Goal: Check status: Check status

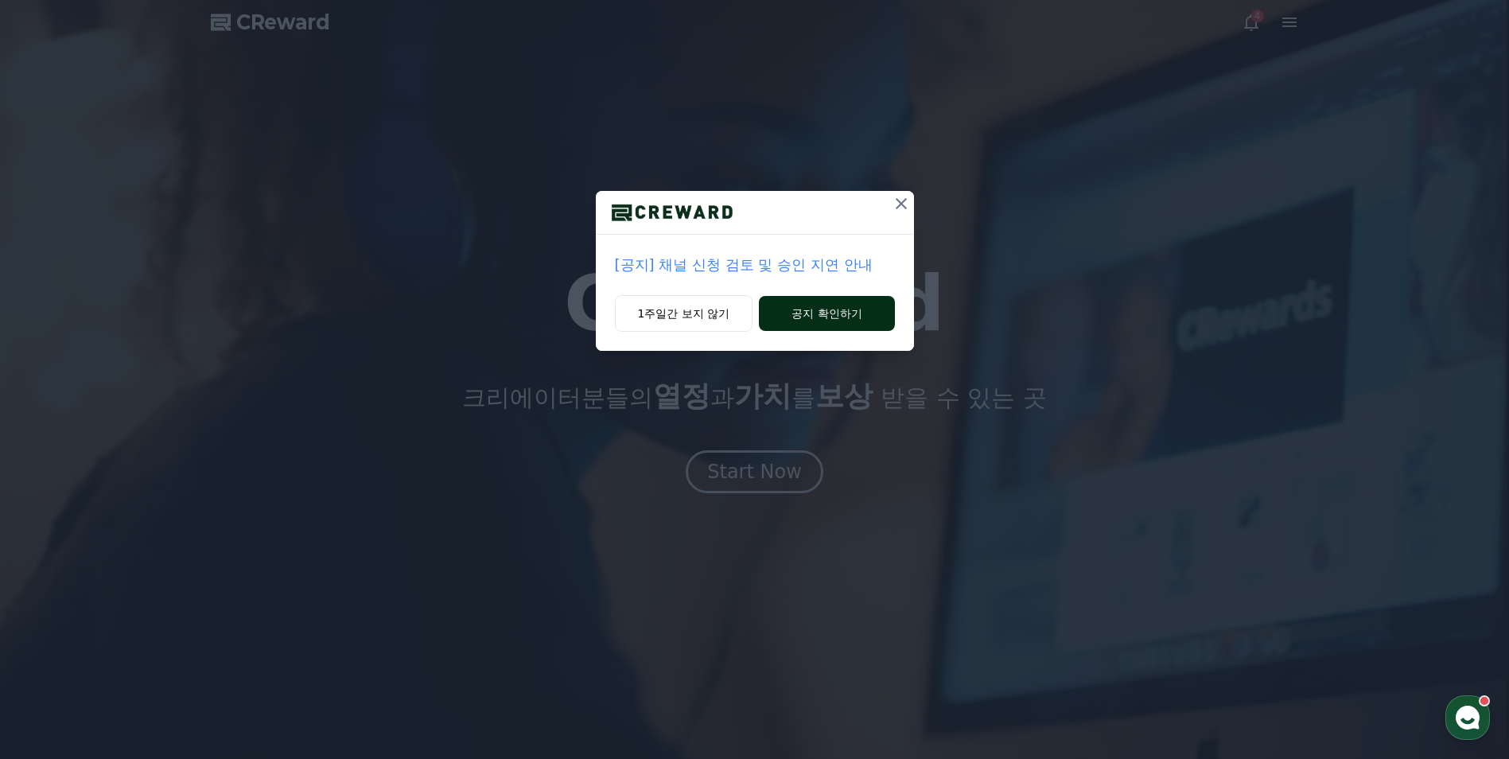
click at [776, 305] on button "공지 확인하기" at bounding box center [826, 313] width 135 height 35
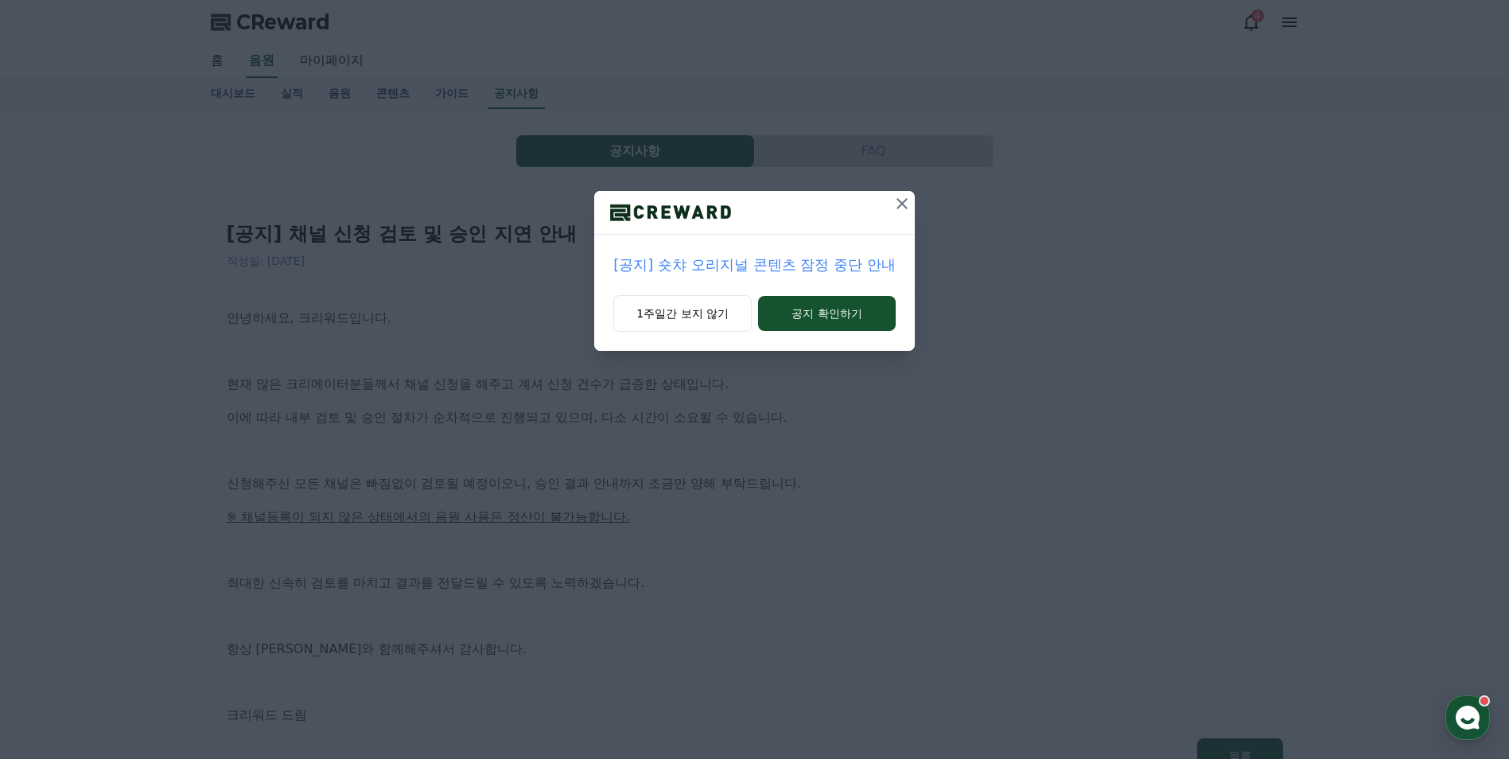
click at [897, 205] on icon at bounding box center [902, 203] width 19 height 19
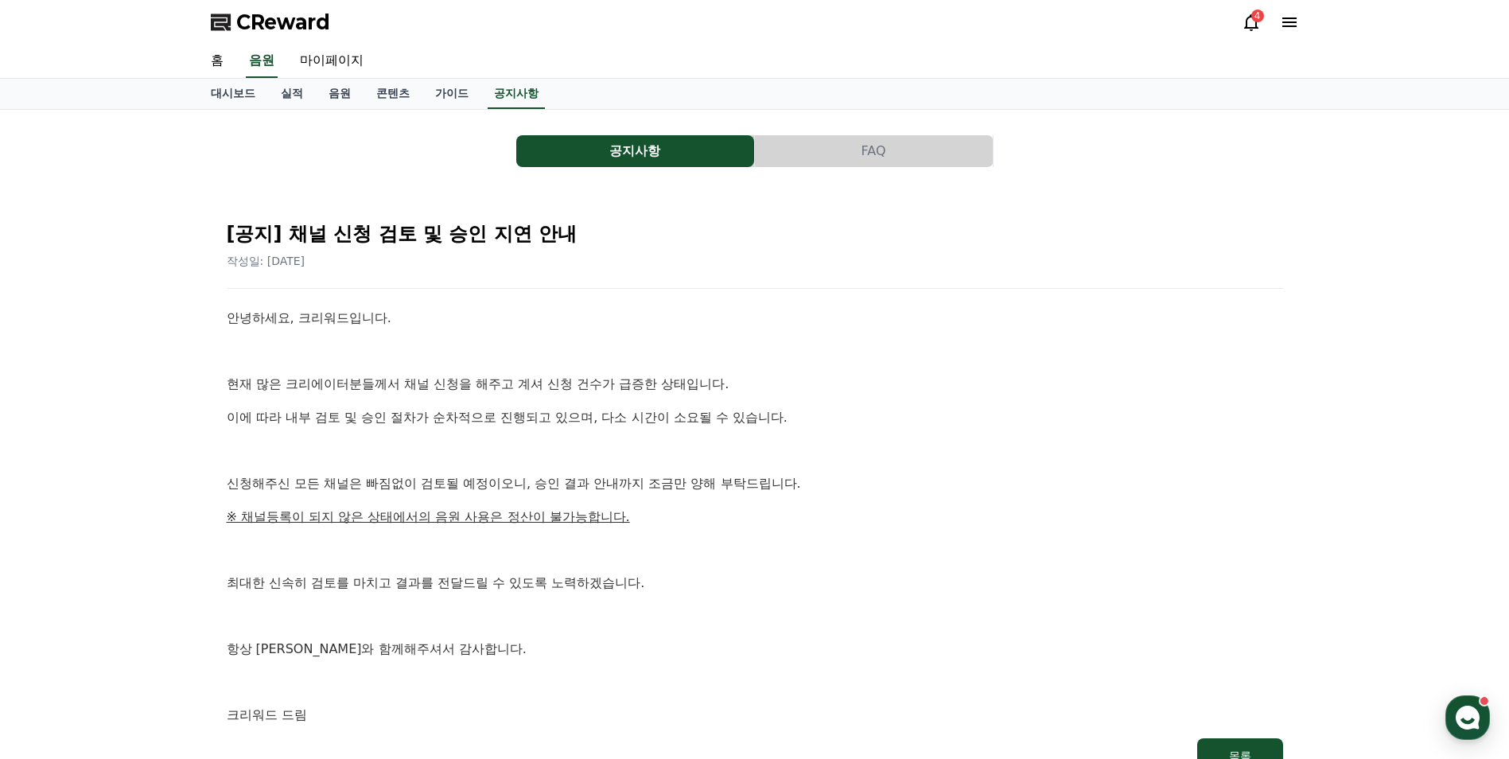
click at [1249, 26] on icon at bounding box center [1251, 22] width 19 height 19
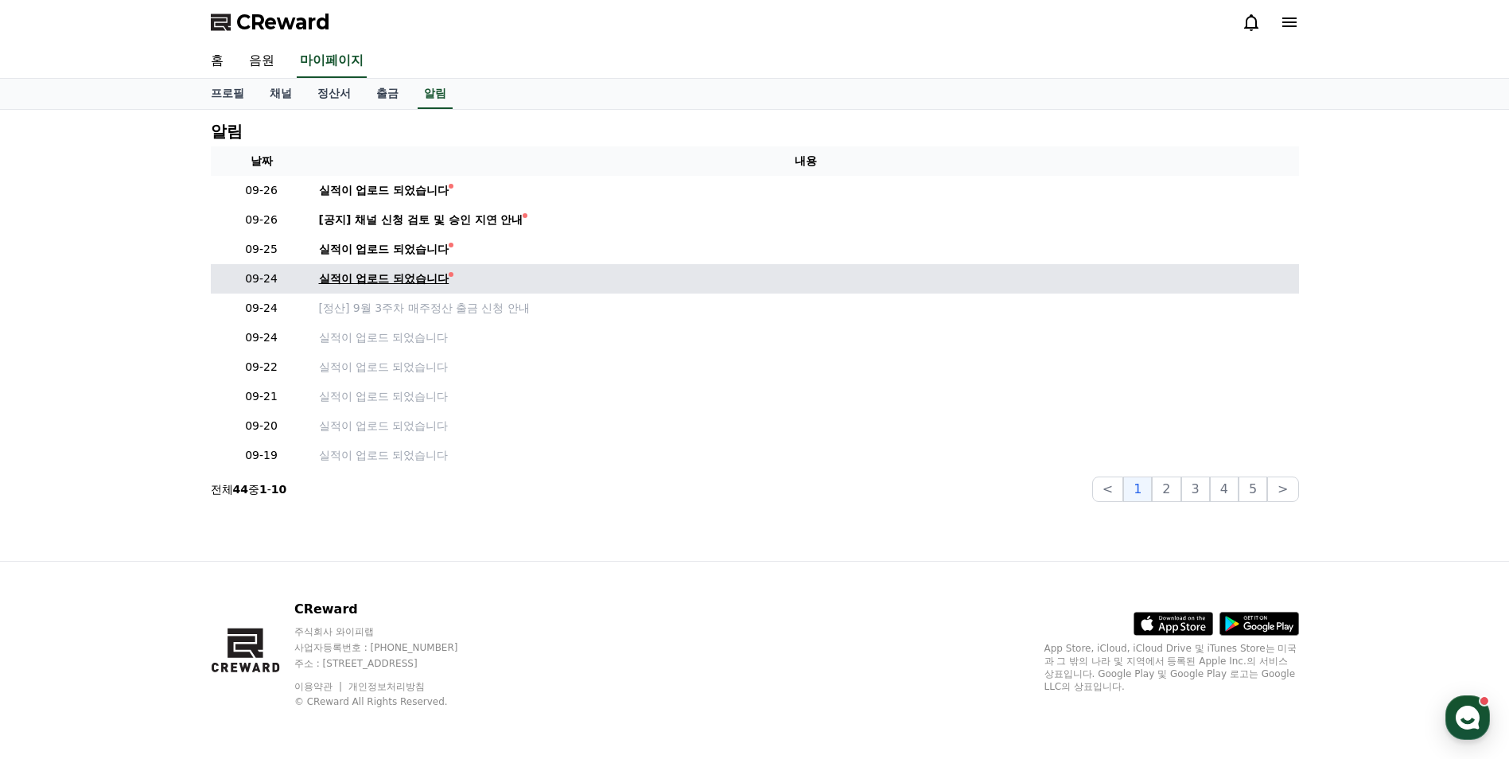
click at [380, 286] on div "실적이 업로드 되었습니다" at bounding box center [384, 278] width 130 height 17
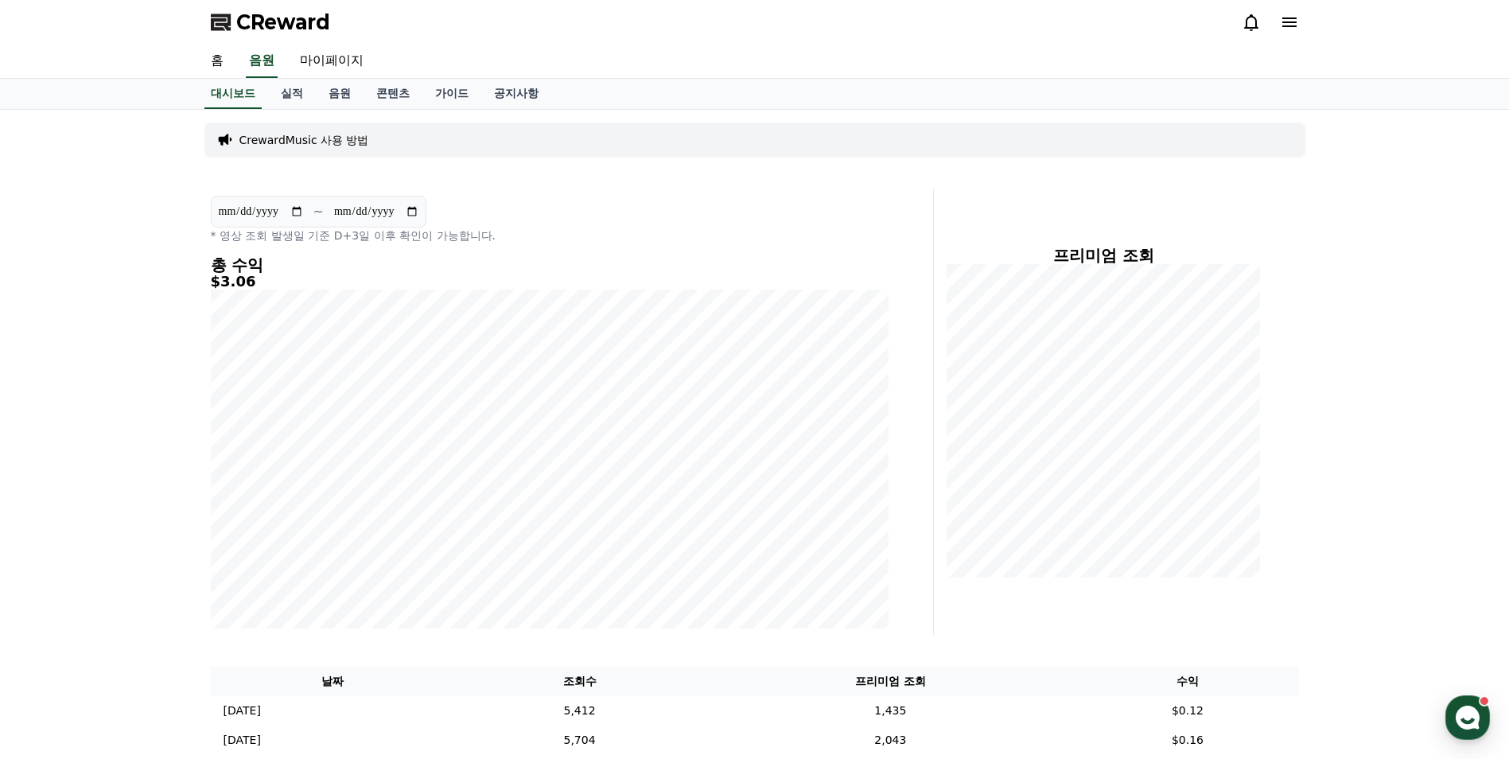
click at [1293, 19] on icon at bounding box center [1289, 23] width 14 height 10
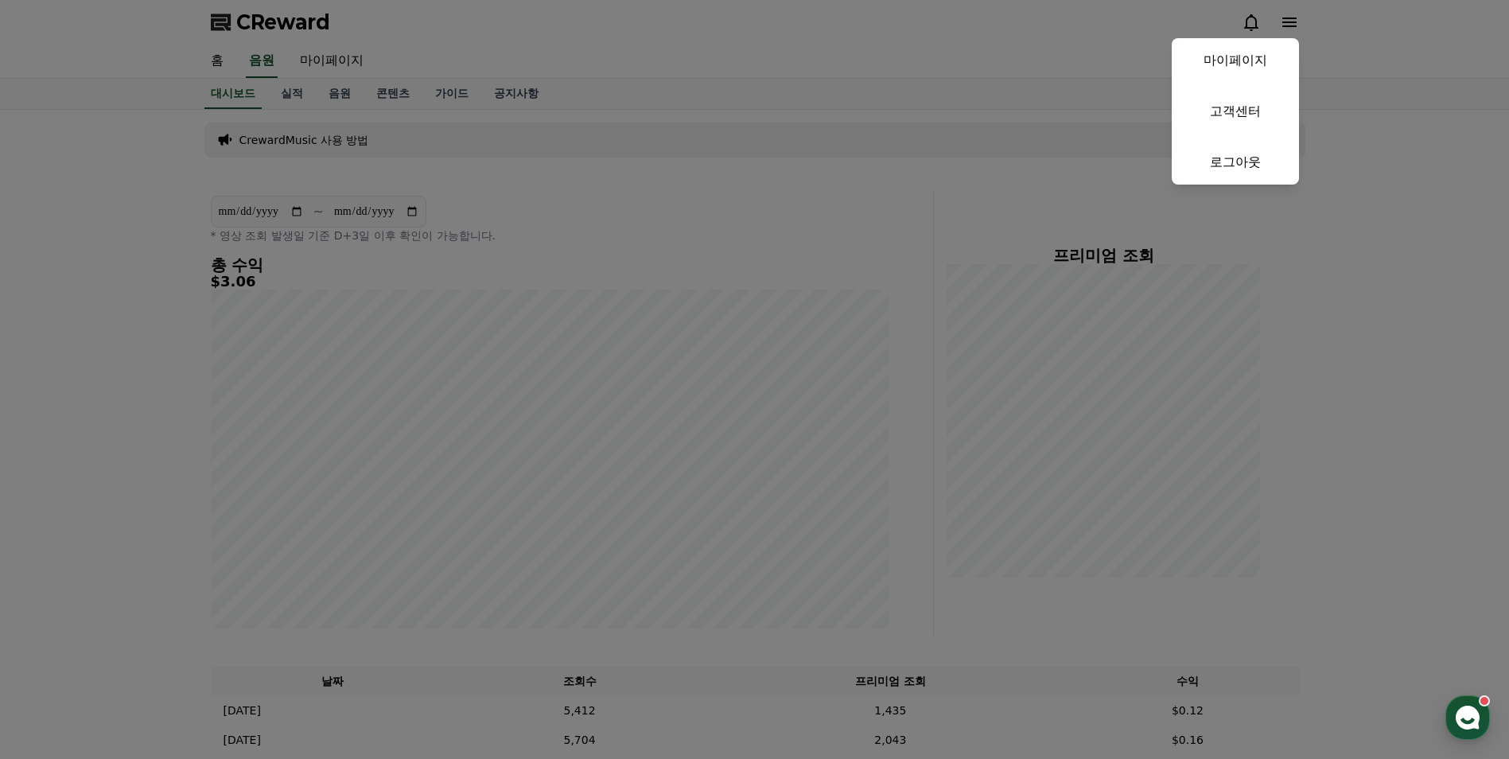
click at [1293, 19] on button "close" at bounding box center [754, 379] width 1509 height 759
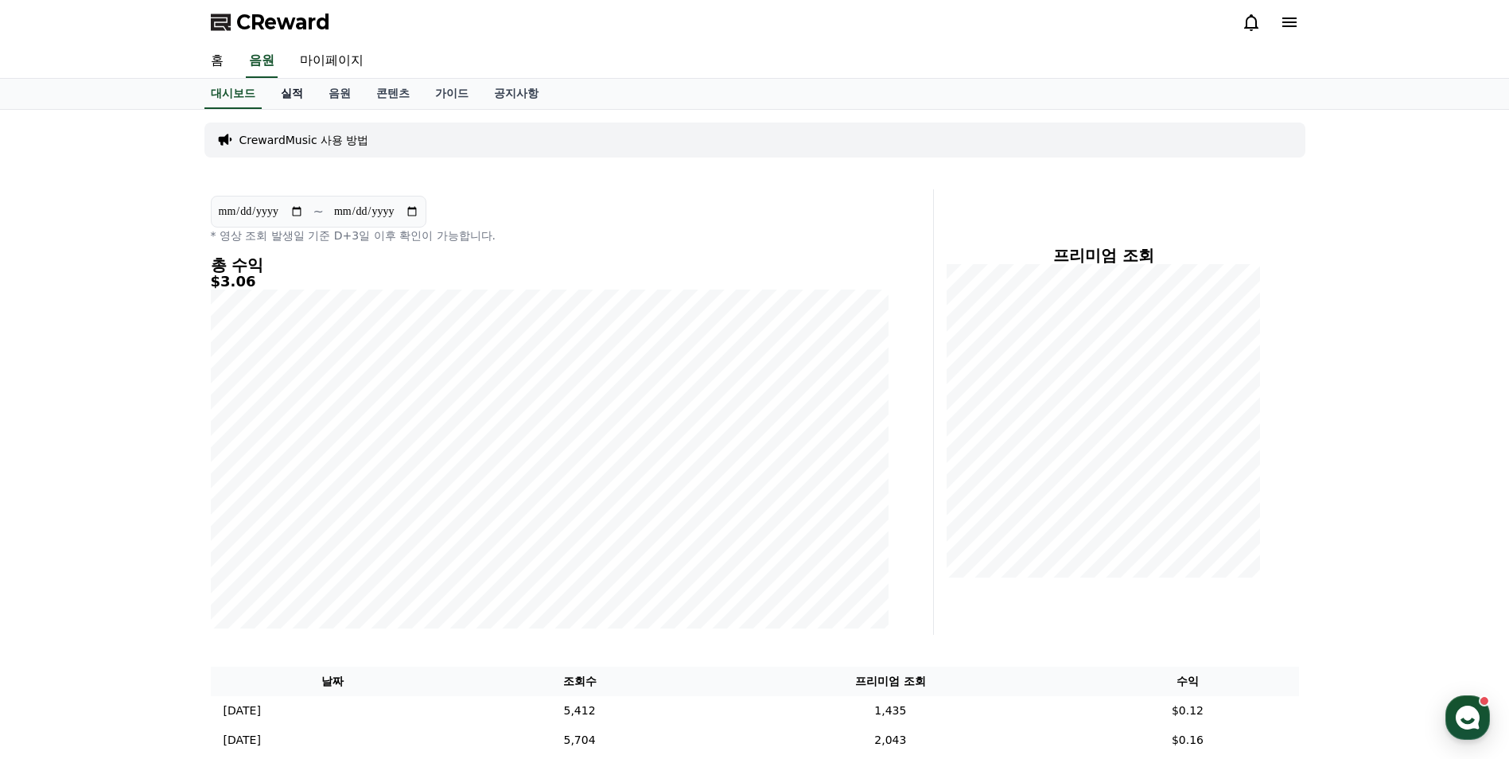
click at [286, 95] on link "실적" at bounding box center [292, 94] width 48 height 30
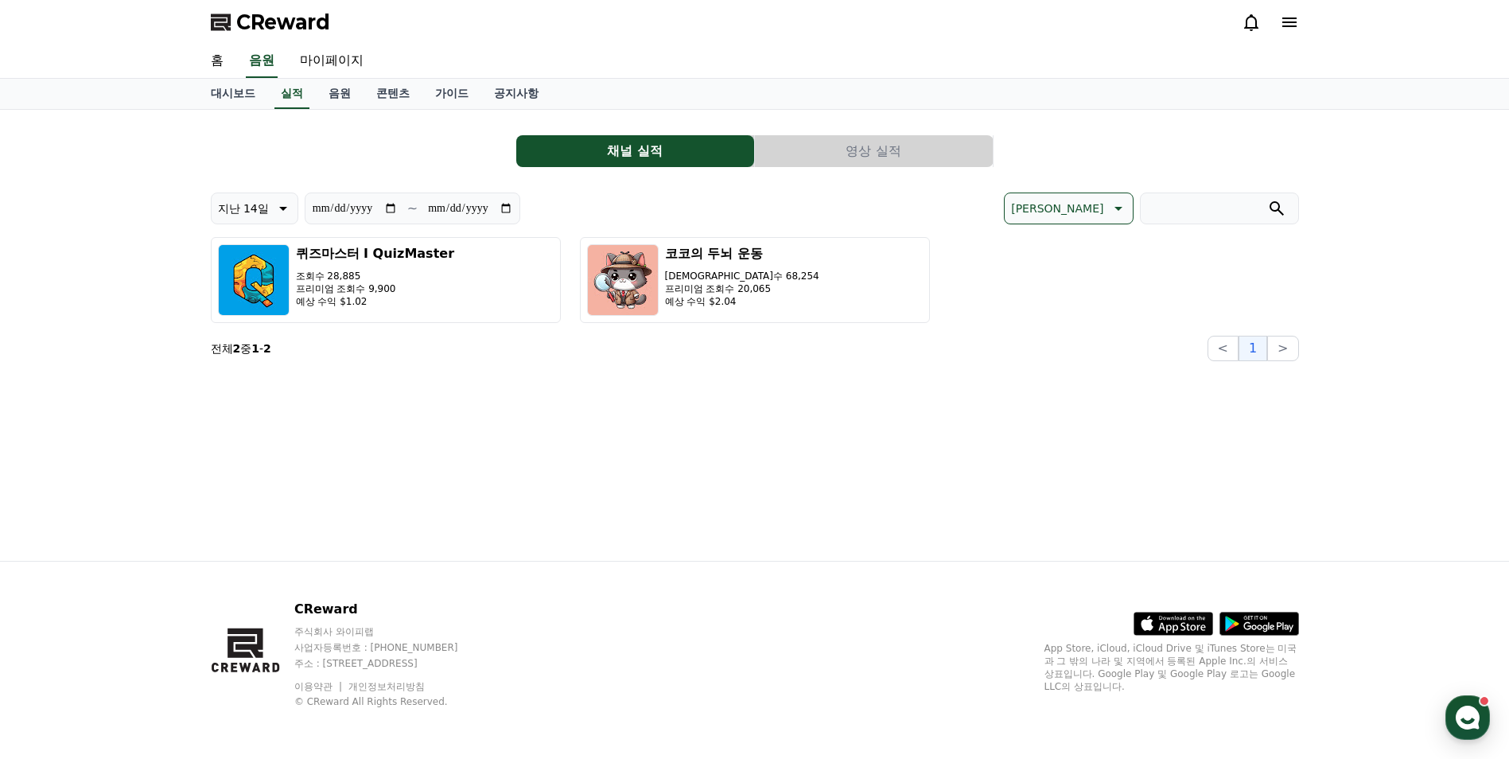
click at [859, 139] on button "영상 실적" at bounding box center [874, 151] width 238 height 32
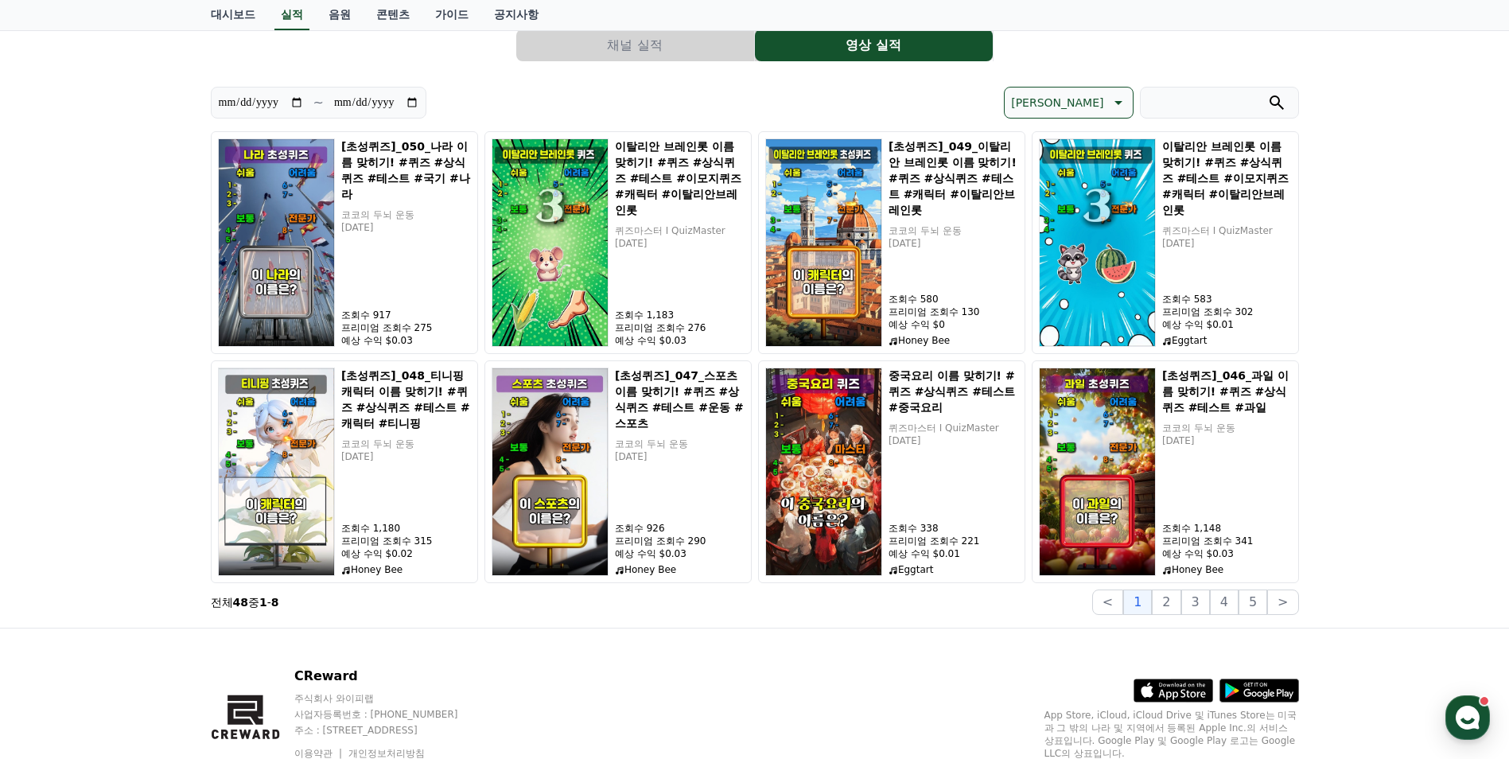
scroll to position [80, 0]
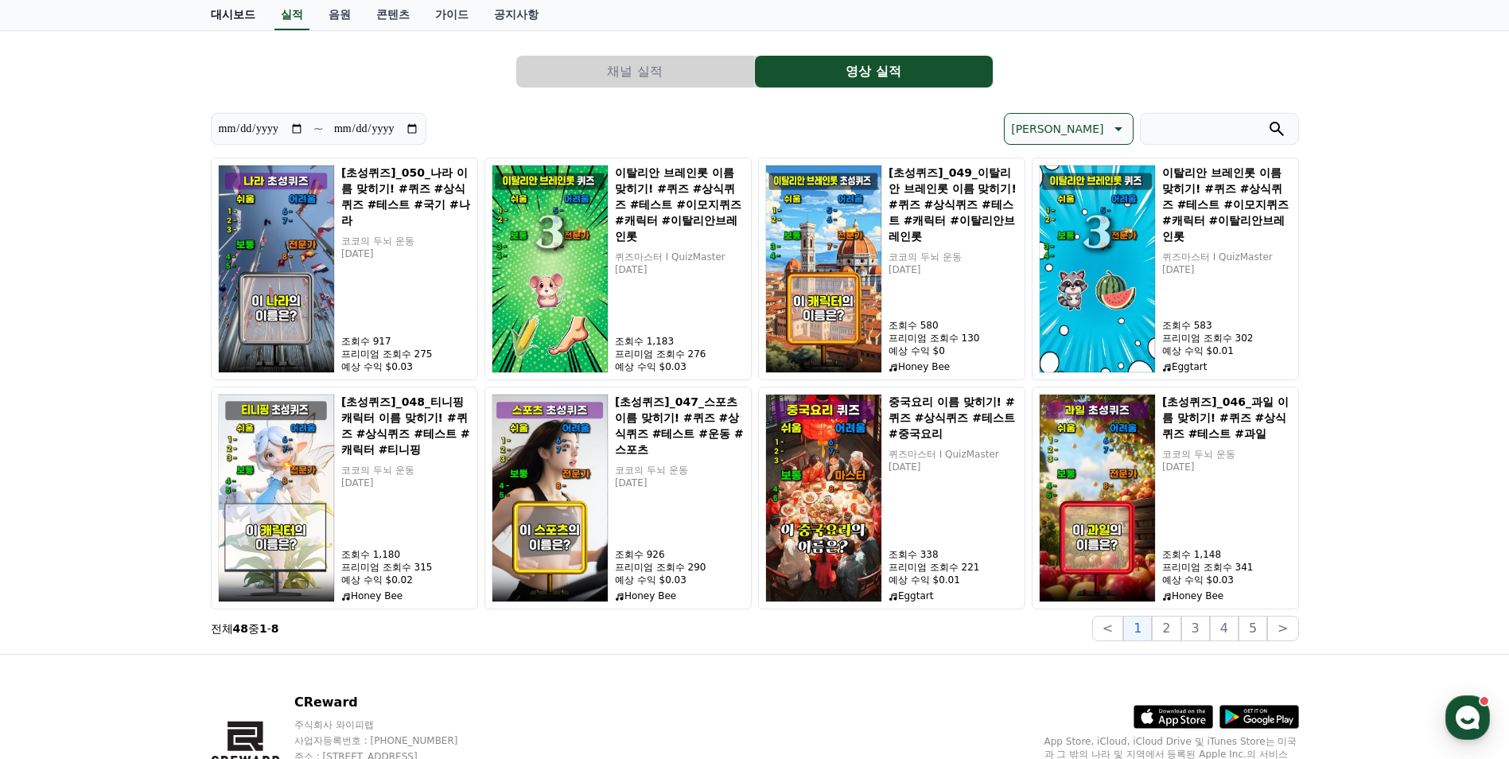
click at [234, 21] on link "대시보드" at bounding box center [233, 15] width 70 height 30
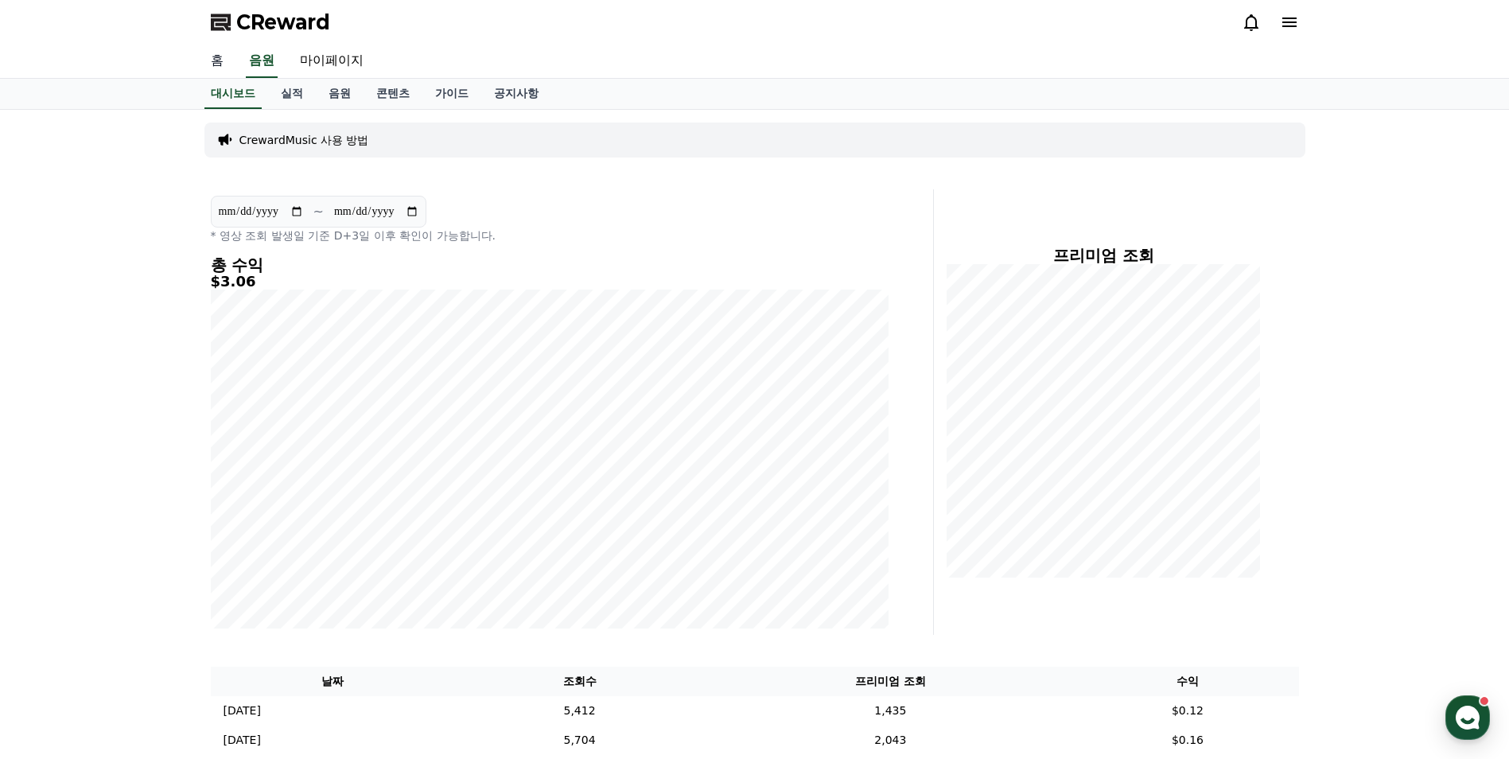
click at [209, 56] on link "홈" at bounding box center [217, 61] width 38 height 33
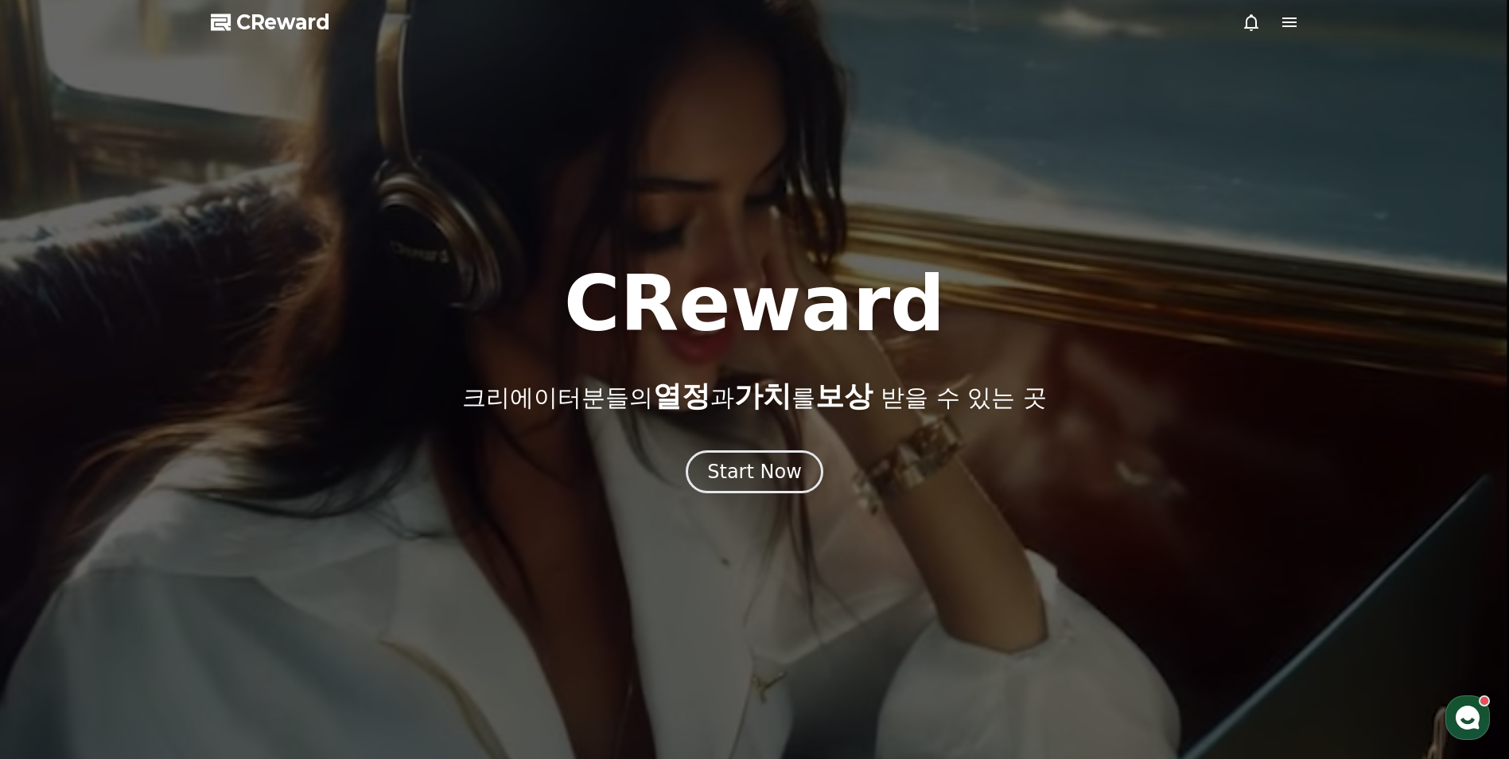
click at [1298, 15] on icon at bounding box center [1289, 22] width 19 height 19
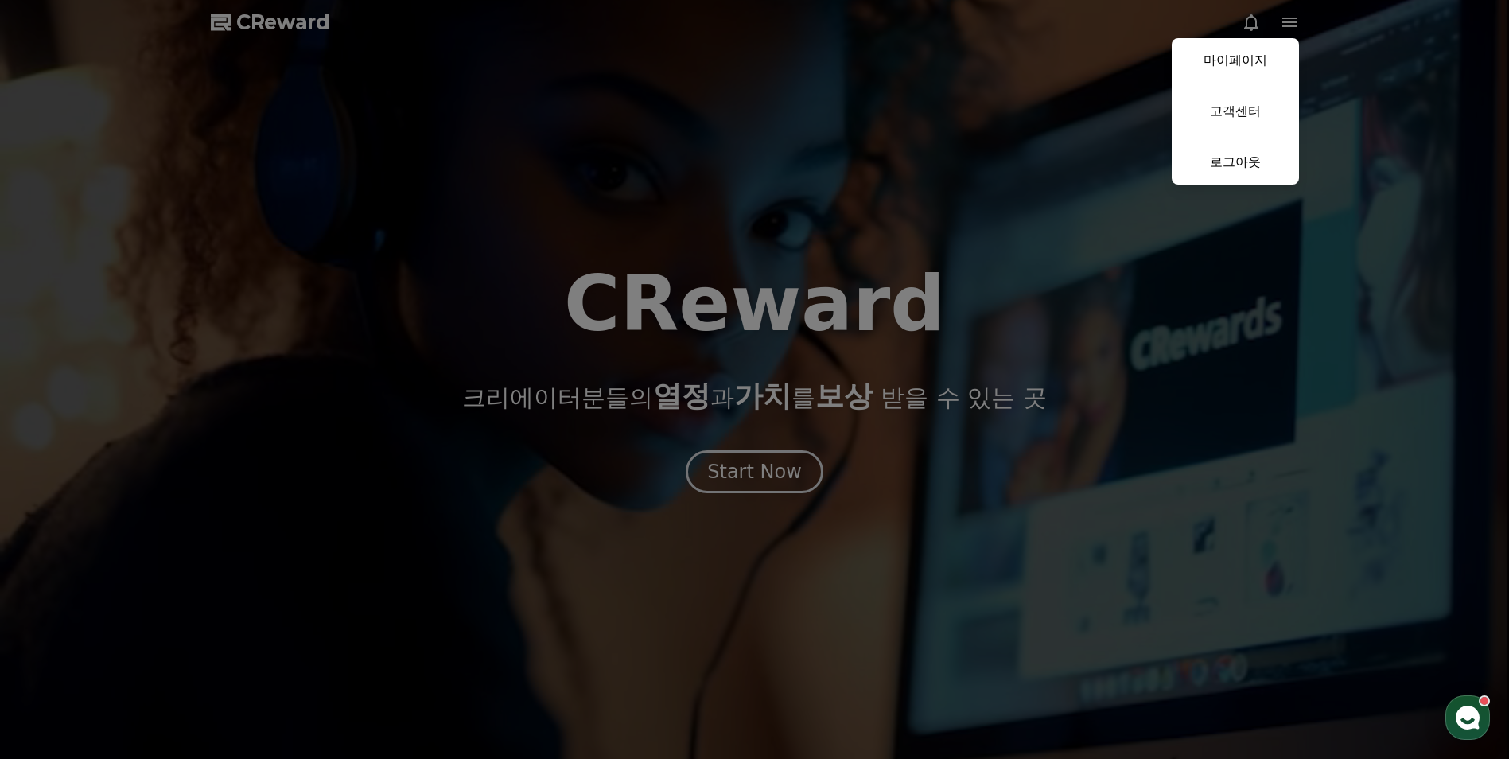
click at [1298, 15] on button "close" at bounding box center [754, 379] width 1509 height 759
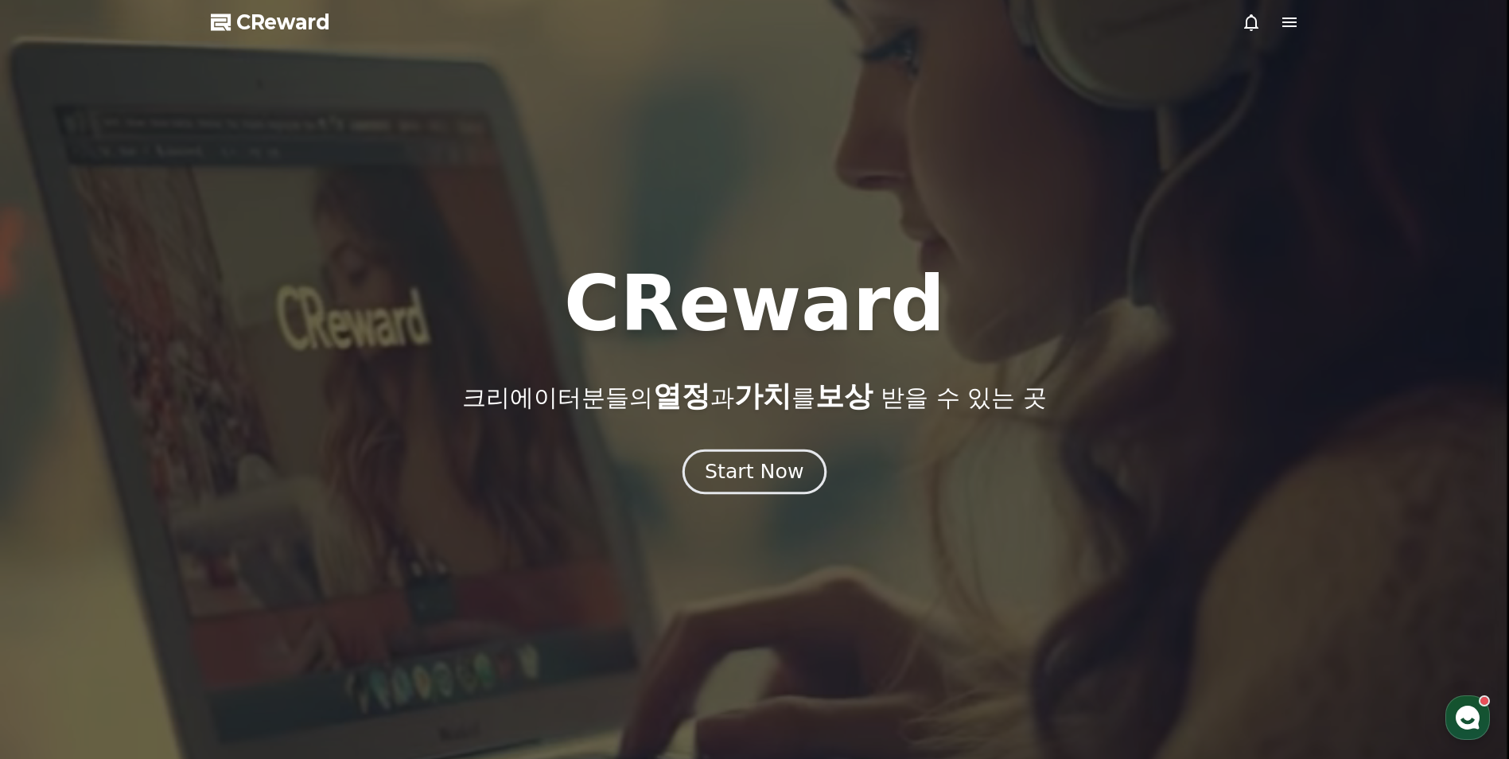
click at [768, 452] on button "Start Now" at bounding box center [755, 471] width 144 height 45
